Goal: Transaction & Acquisition: Purchase product/service

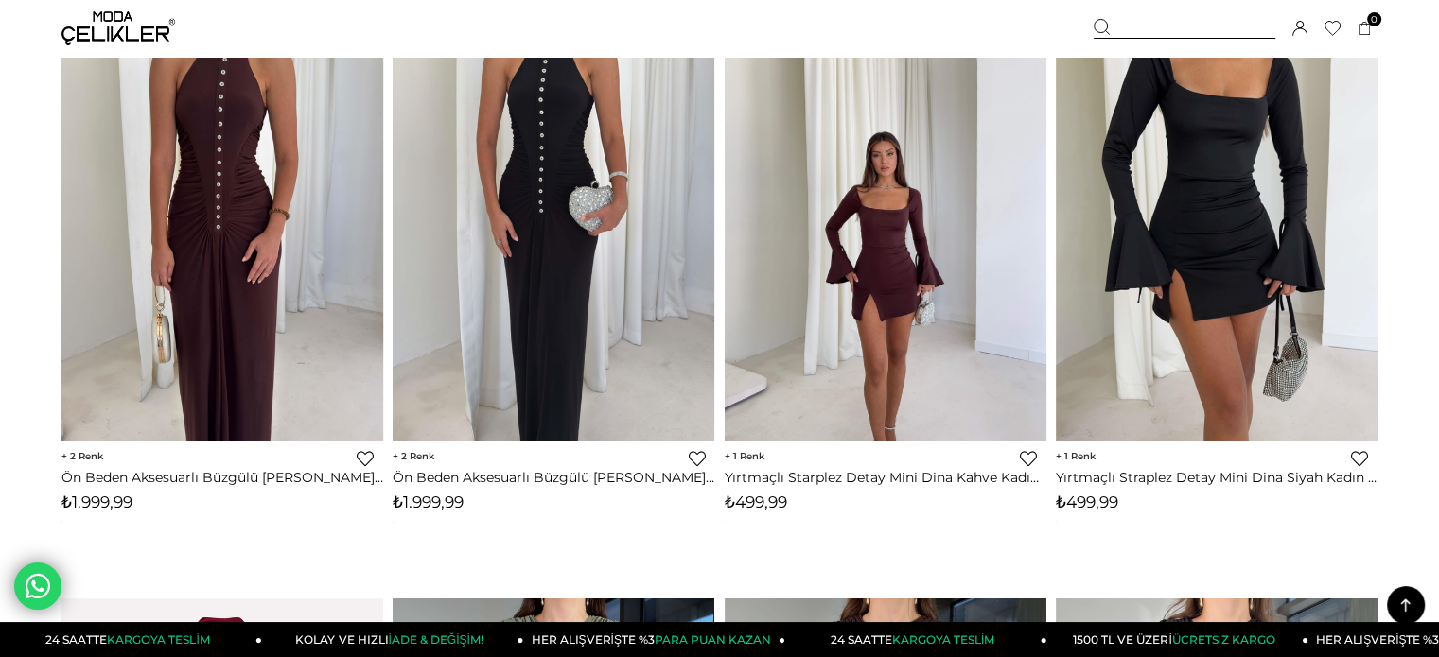
scroll to position [851, 0]
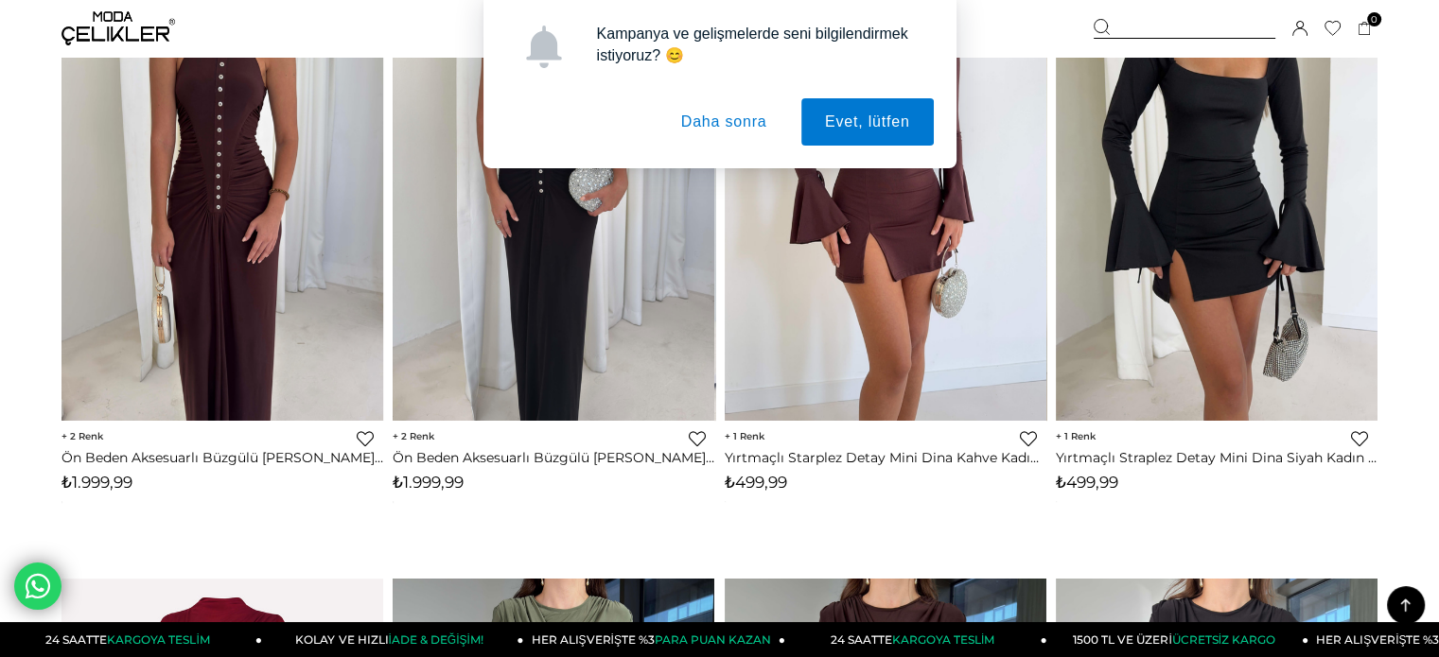
click at [742, 114] on button "Daha sonra" at bounding box center [723, 121] width 133 height 47
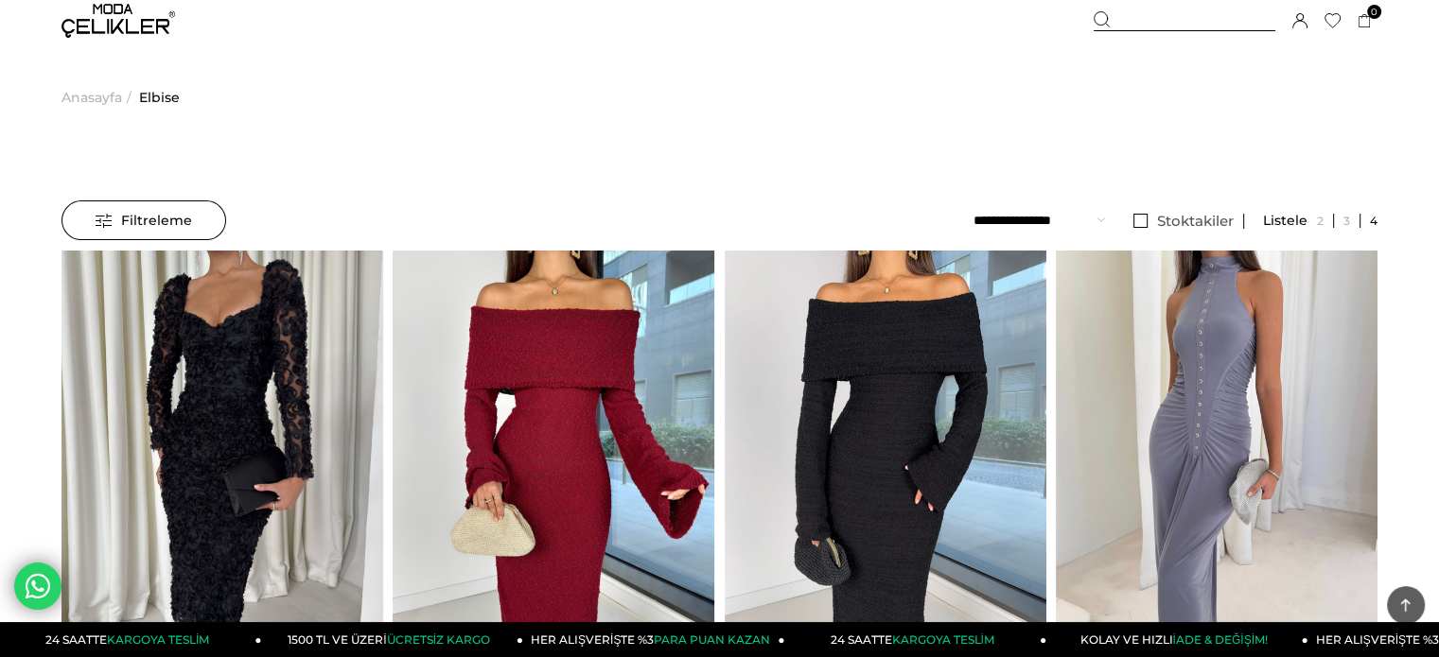
scroll to position [0, 0]
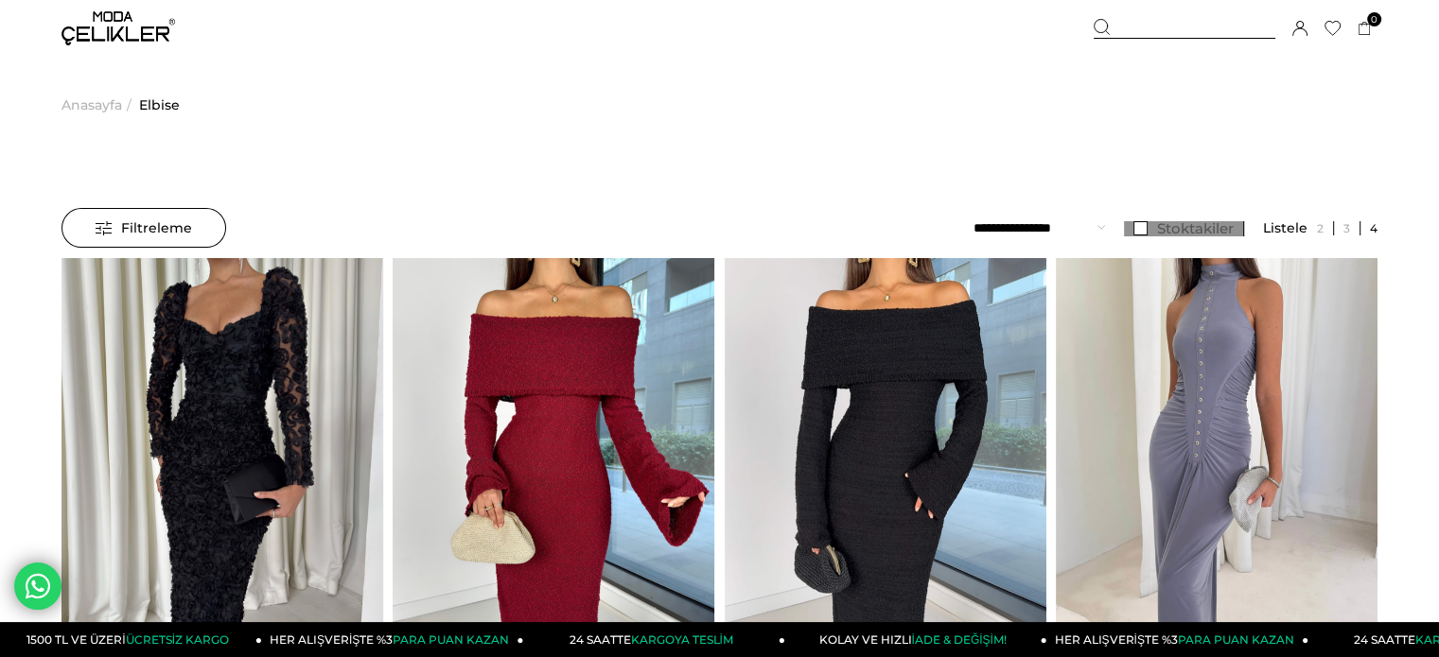
click at [1176, 221] on span "Stoktakiler" at bounding box center [1195, 228] width 77 height 18
click at [1057, 228] on select "**********" at bounding box center [1038, 228] width 131 height 40
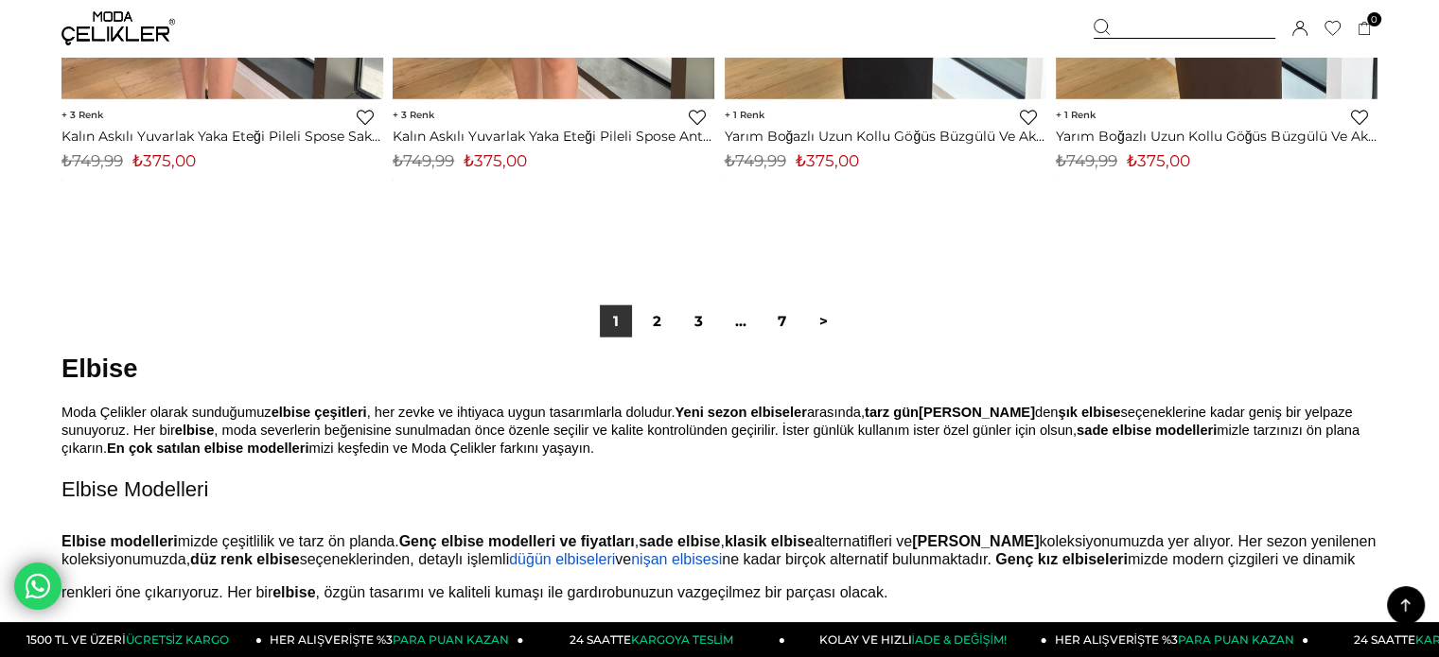
scroll to position [11825, 0]
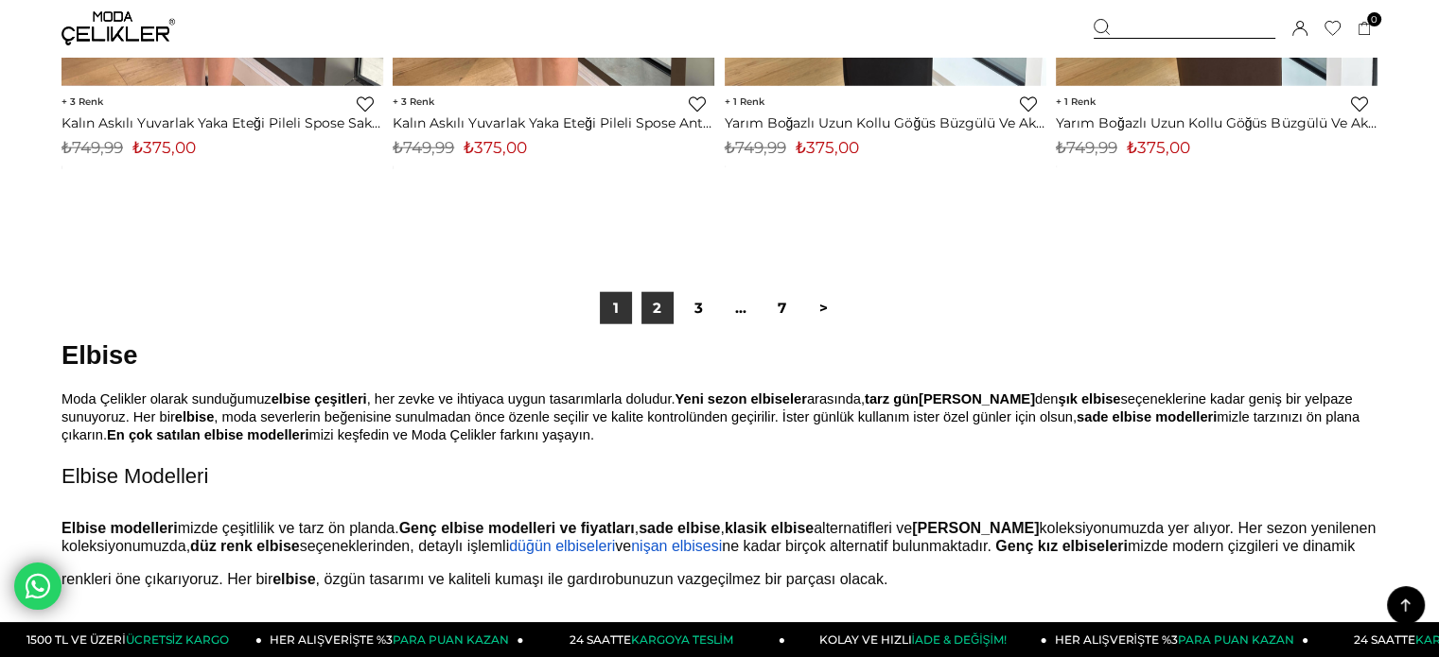
click at [670, 307] on link "2" at bounding box center [657, 308] width 32 height 32
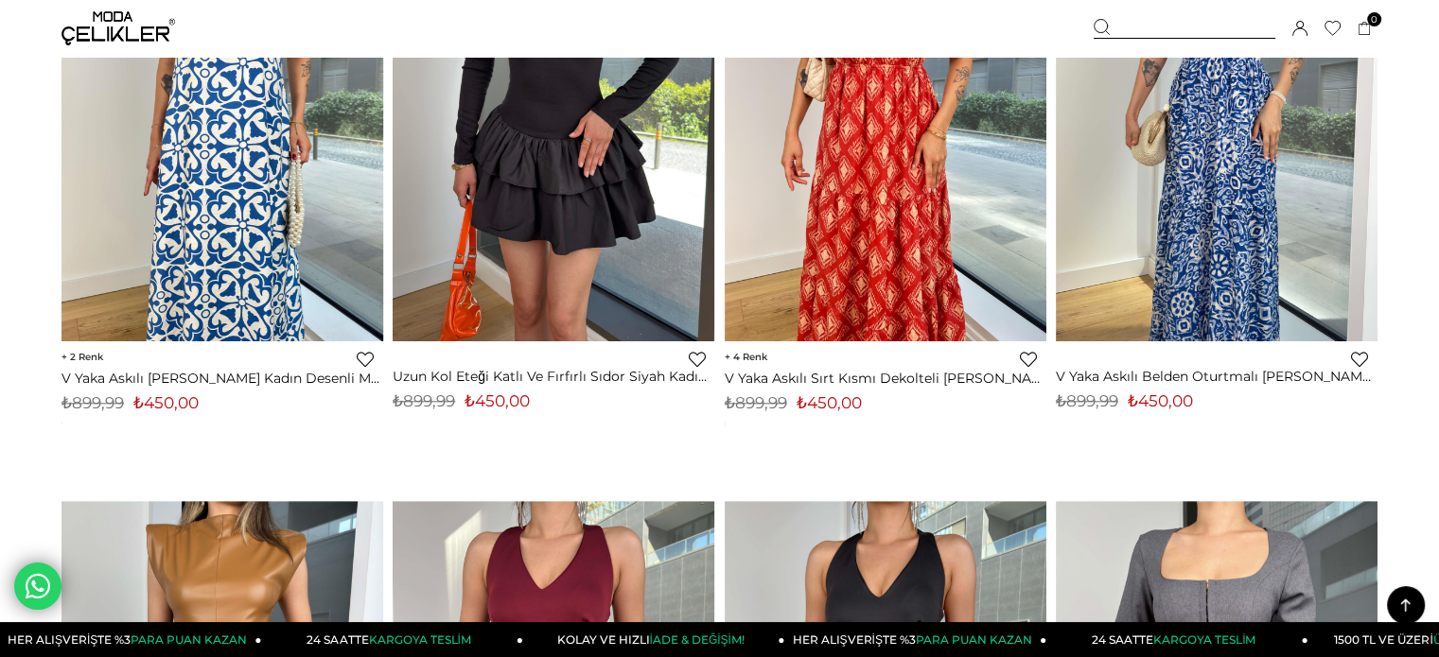
scroll to position [9649, 0]
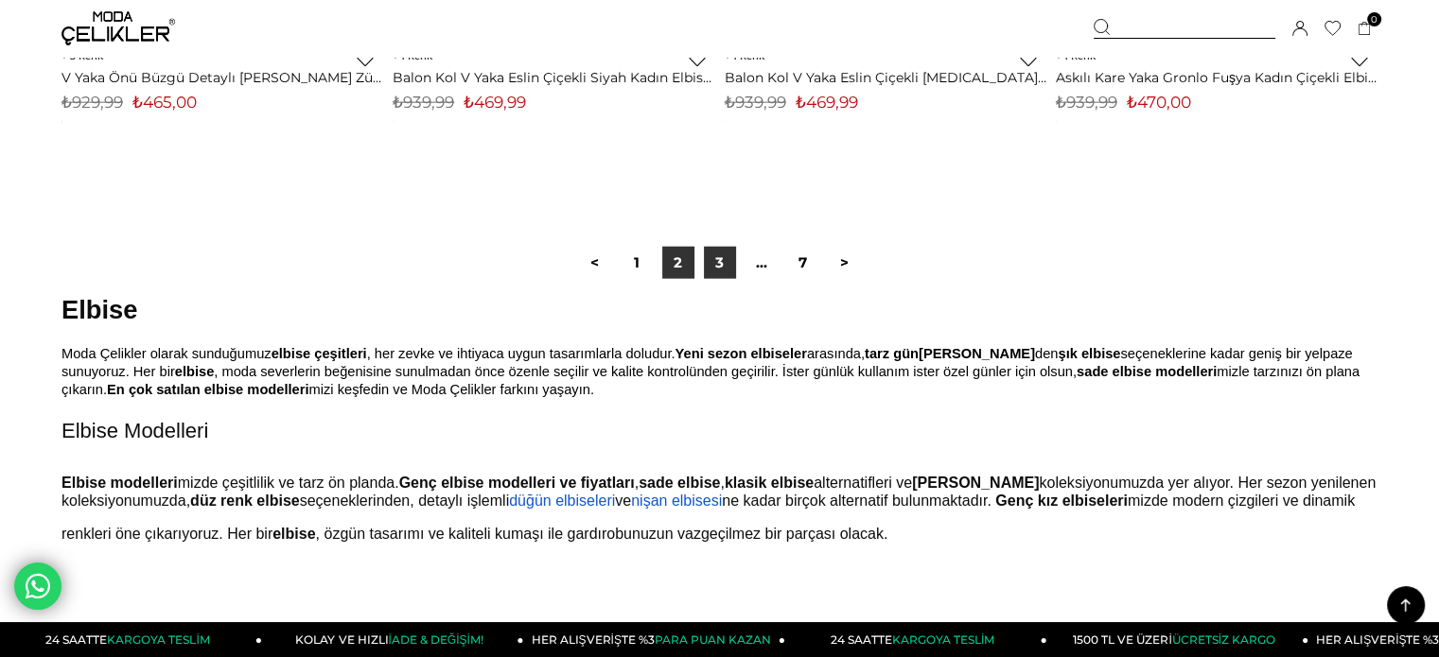
click at [729, 274] on link "3" at bounding box center [720, 263] width 32 height 32
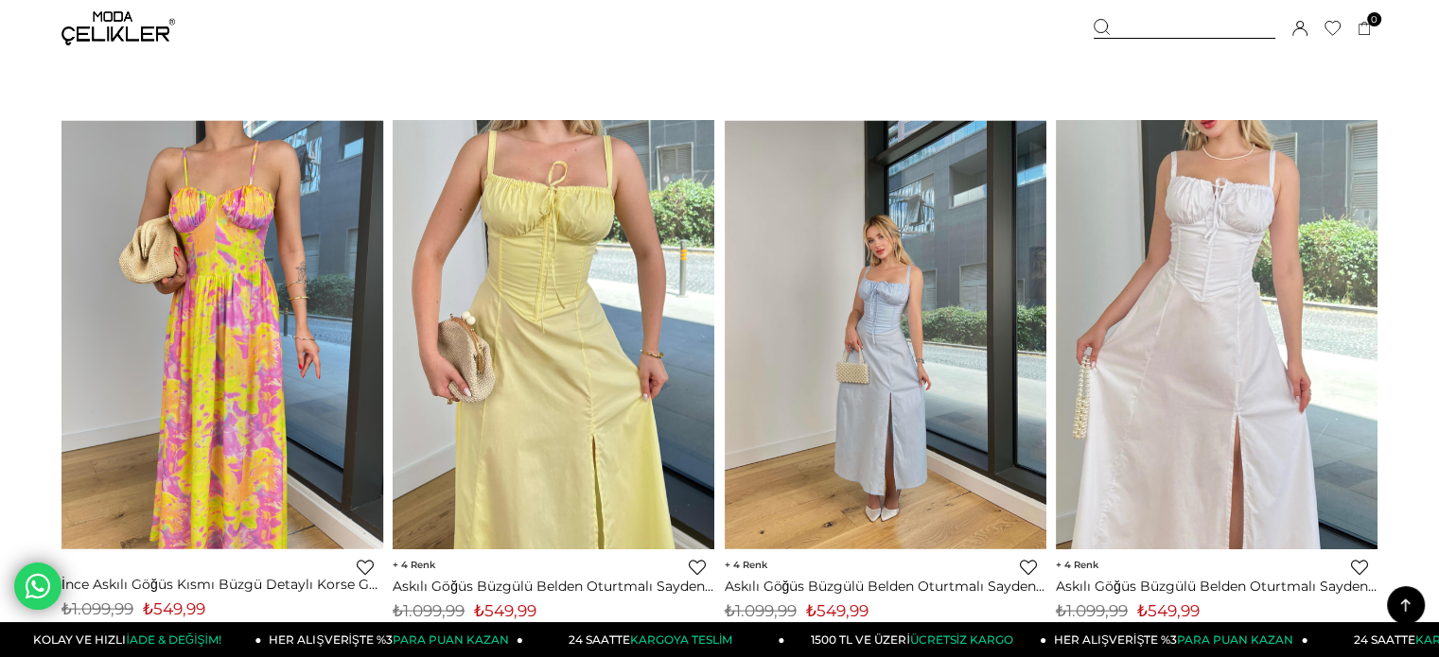
scroll to position [11352, 0]
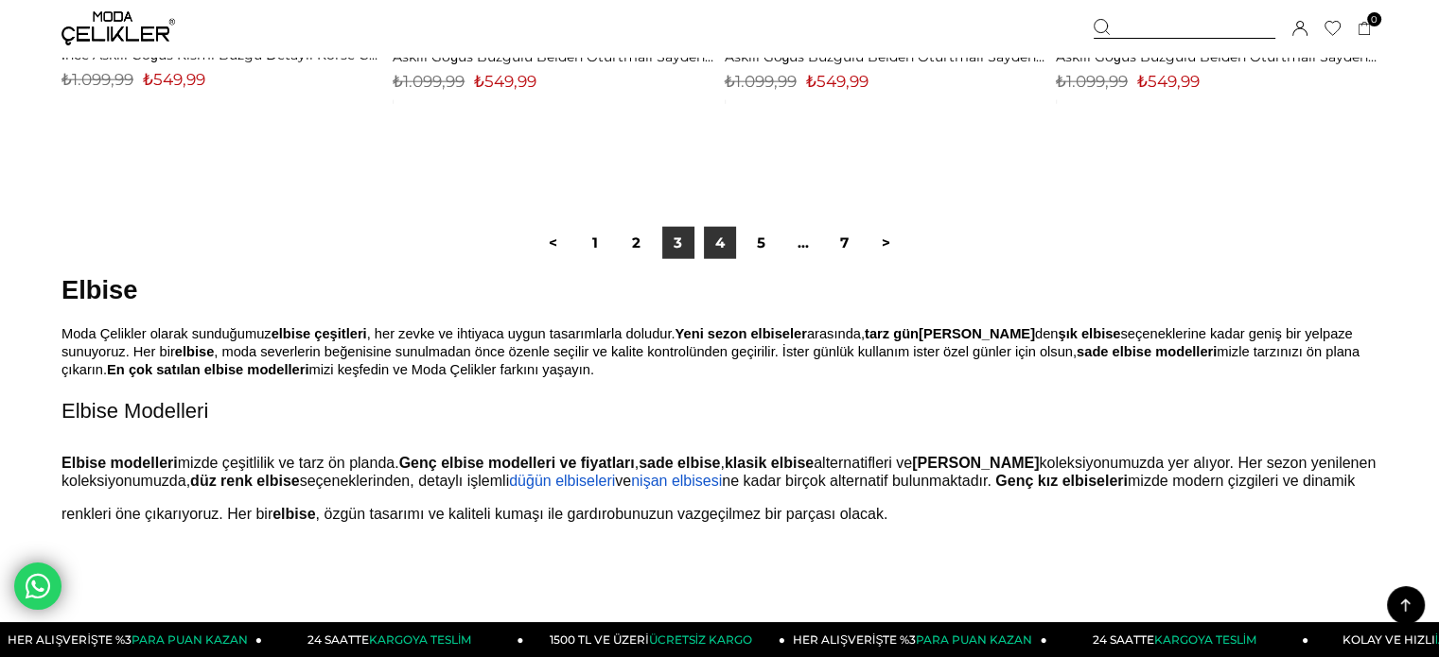
click at [722, 239] on link "4" at bounding box center [720, 243] width 32 height 32
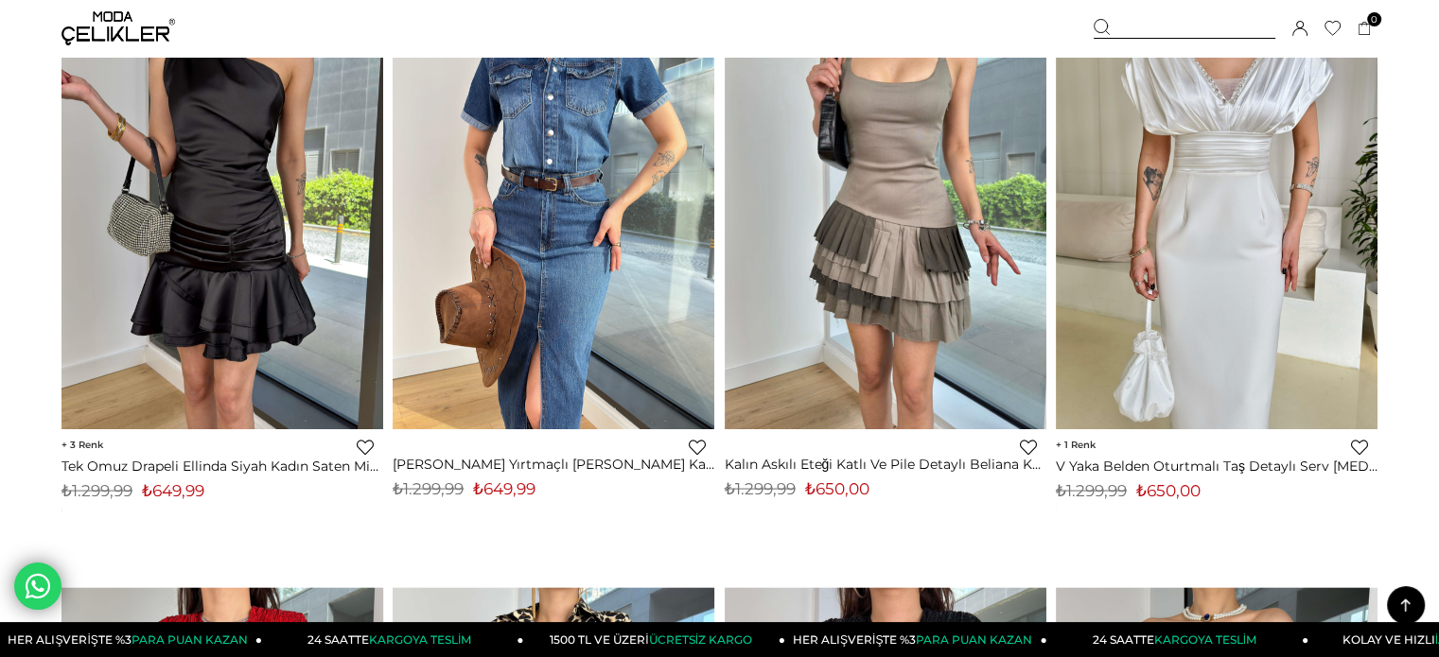
scroll to position [11352, 0]
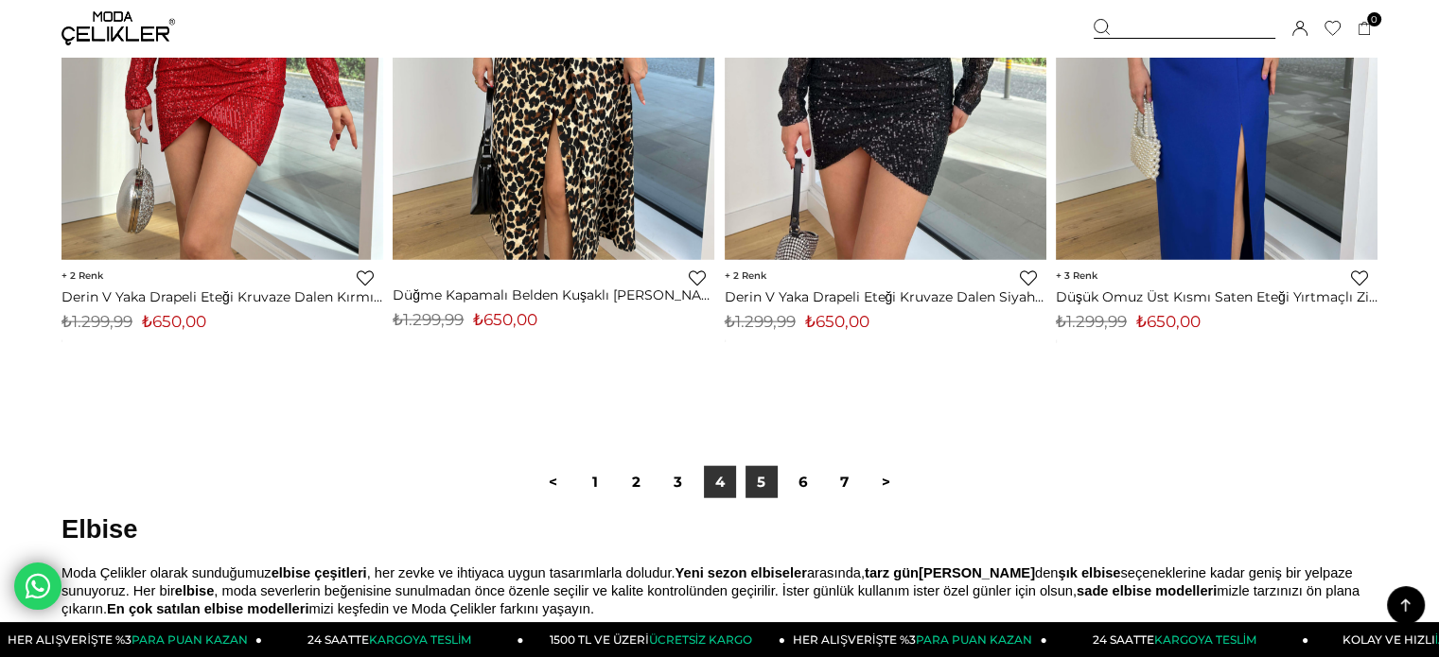
click at [766, 475] on link "5" at bounding box center [761, 482] width 32 height 32
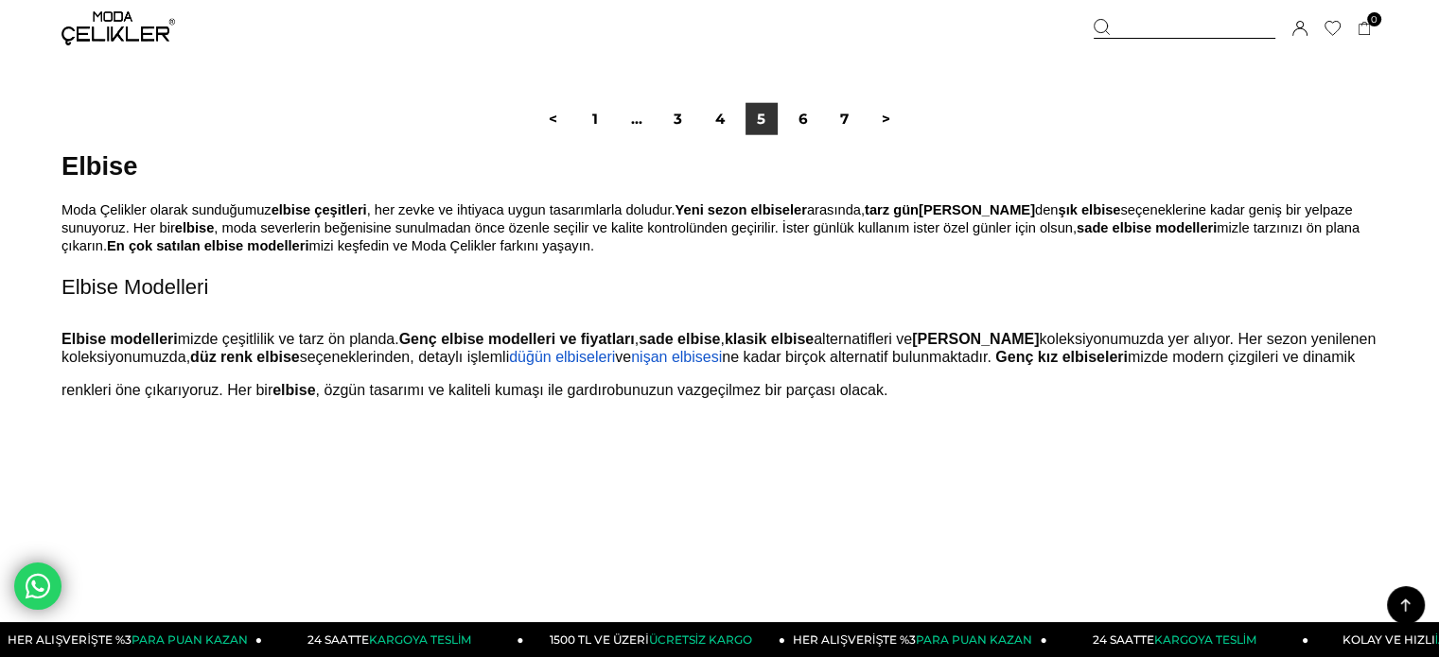
scroll to position [12109, 0]
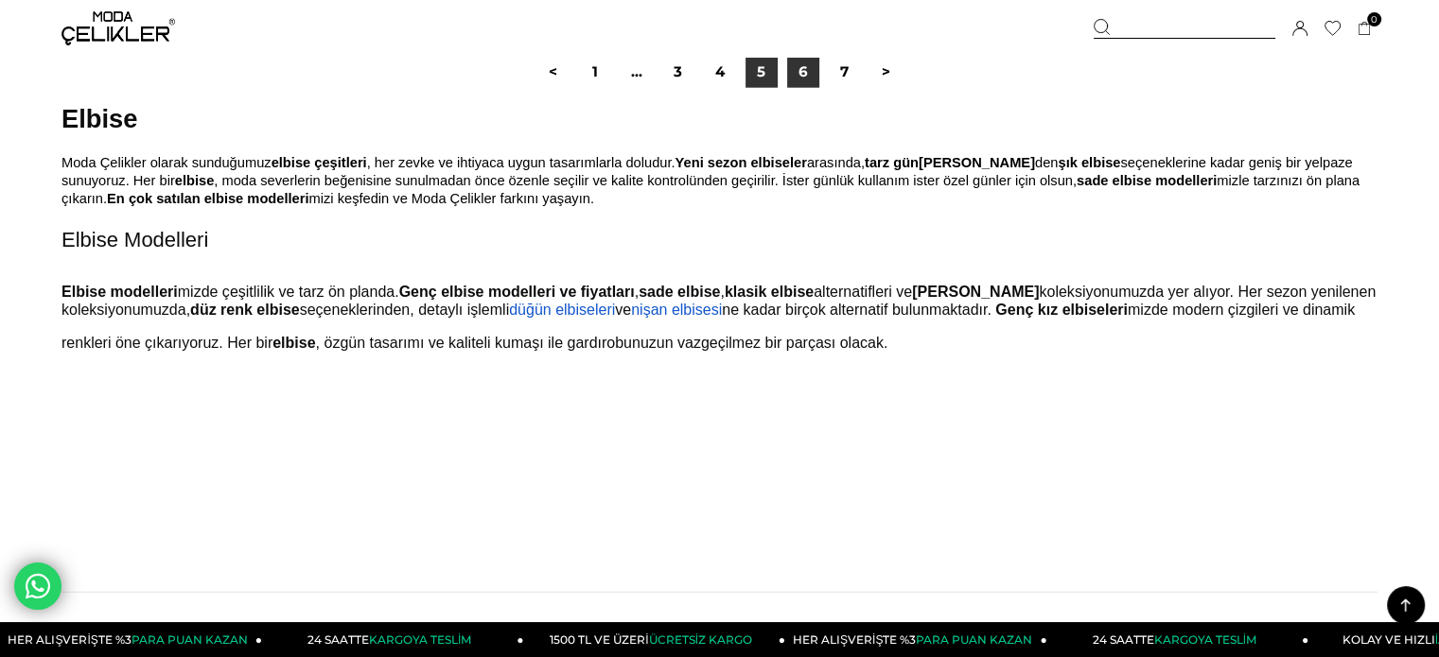
click at [797, 69] on link "6" at bounding box center [803, 72] width 32 height 32
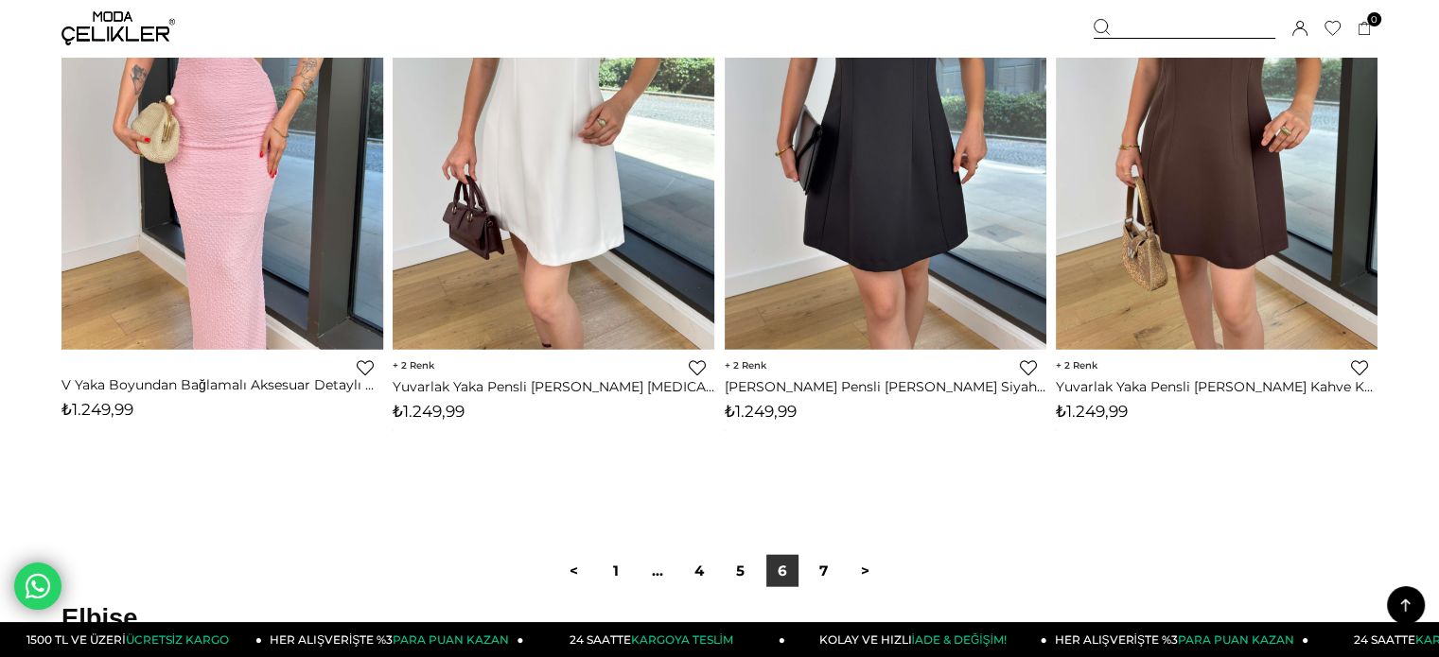
scroll to position [11636, 0]
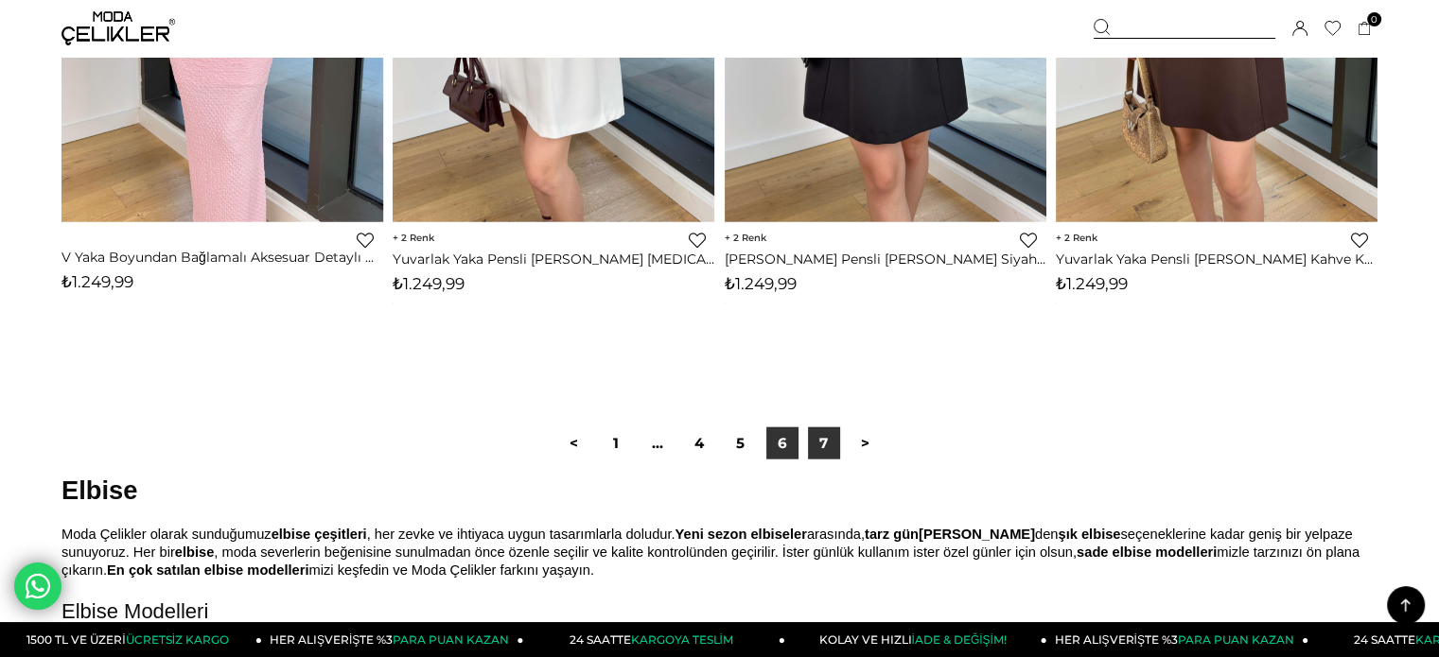
click at [822, 438] on link "7" at bounding box center [824, 444] width 32 height 32
